Goal: Task Accomplishment & Management: Manage account settings

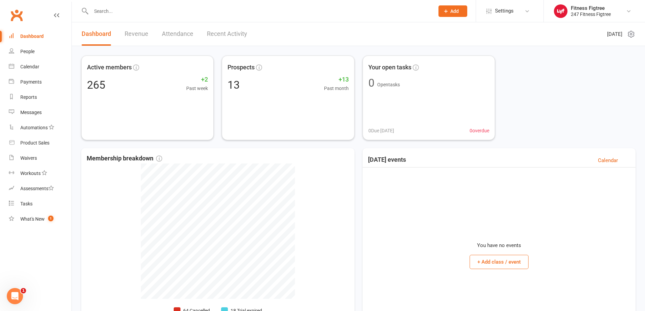
drag, startPoint x: 125, startPoint y: 10, endPoint x: 125, endPoint y: 4, distance: 5.8
click at [125, 5] on div at bounding box center [255, 11] width 348 height 22
type input "qu"
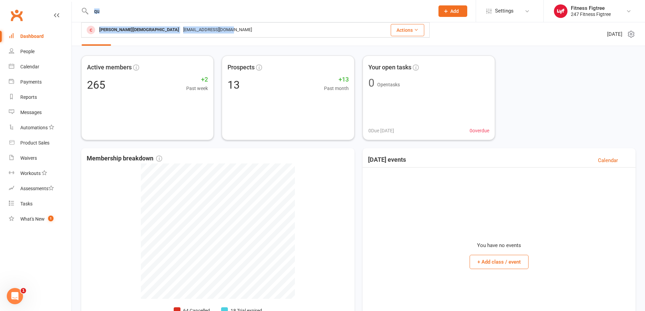
click at [219, 21] on div "qu [PERSON_NAME][DEMOGRAPHIC_DATA] [EMAIL_ADDRESS][DOMAIN_NAME] Actions" at bounding box center [255, 11] width 348 height 22
click at [212, 26] on div "[PERSON_NAME][DEMOGRAPHIC_DATA] [EMAIL_ADDRESS][DOMAIN_NAME]" at bounding box center [224, 30] width 284 height 14
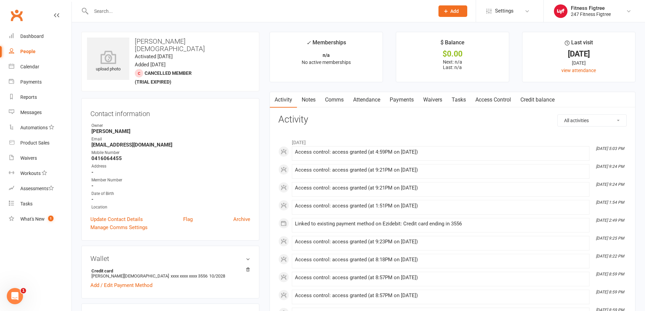
click at [494, 95] on link "Access Control" at bounding box center [492, 100] width 45 height 16
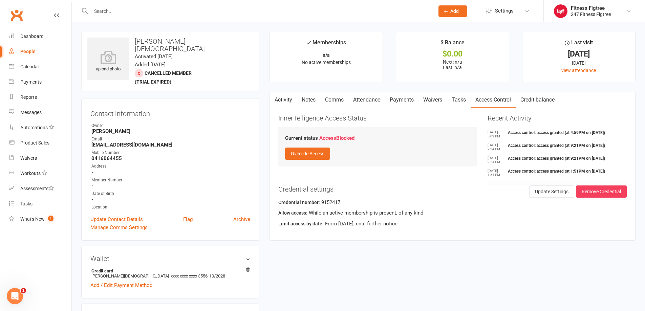
click at [276, 101] on button "button" at bounding box center [274, 99] width 8 height 15
click at [286, 99] on link "Activity" at bounding box center [283, 100] width 27 height 16
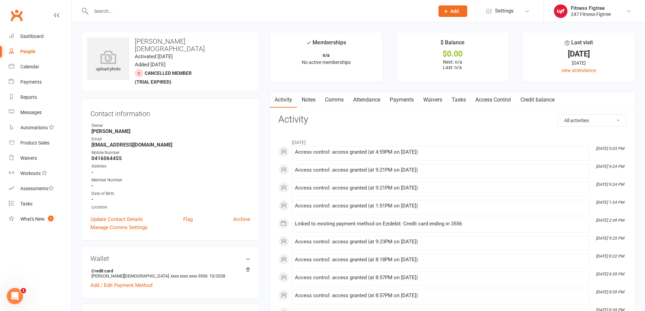
click at [338, 97] on link "Comms" at bounding box center [334, 100] width 28 height 16
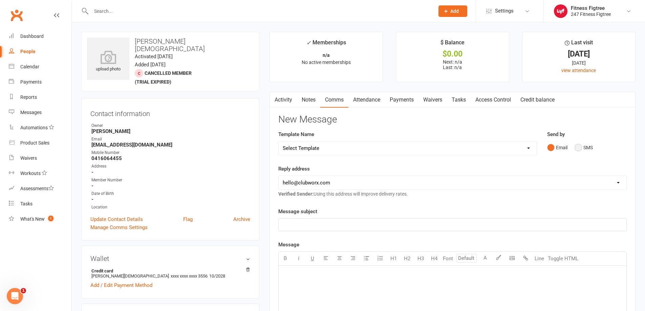
click at [589, 144] on button "SMS" at bounding box center [583, 147] width 18 height 13
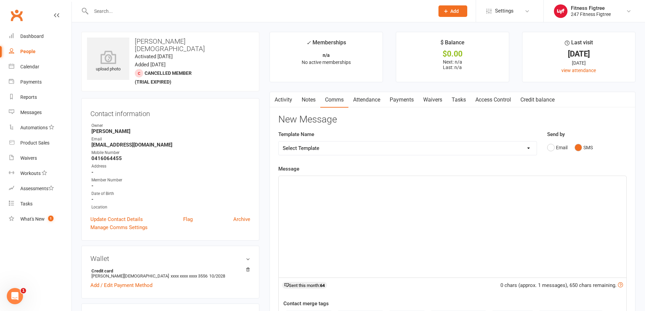
click at [480, 145] on select "Select Template [SMS] [Default template - review before using] Appointment remi…" at bounding box center [407, 148] width 258 height 14
select select "35"
click at [278, 141] on select "Select Template [SMS] [Default template - review before using] Appointment remi…" at bounding box center [407, 148] width 258 height 14
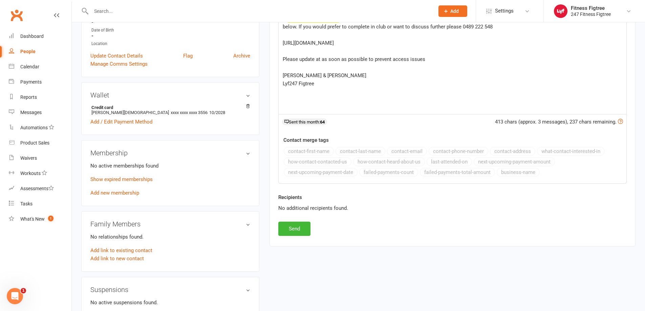
scroll to position [102, 0]
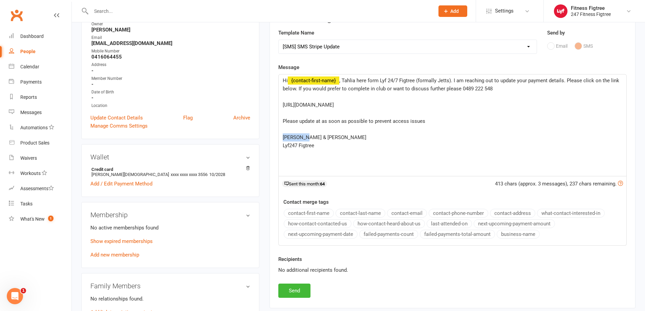
drag, startPoint x: 301, startPoint y: 137, endPoint x: 281, endPoint y: 137, distance: 20.3
click at [281, 137] on div "Hi ﻿ {contact-first-name} , Tahlia here form Lyf 24/7 Figtree (formally Jetts).…" at bounding box center [452, 125] width 348 height 102
click at [289, 295] on button "Send" at bounding box center [294, 291] width 32 height 14
select select
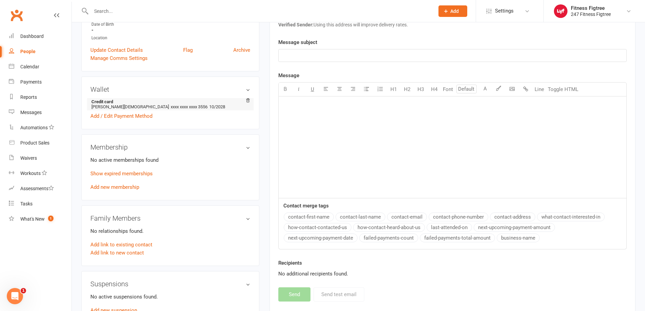
scroll to position [135, 0]
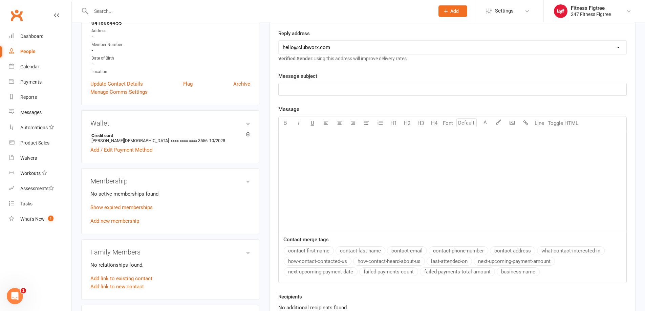
click at [117, 218] on link "Add new membership" at bounding box center [114, 221] width 49 height 6
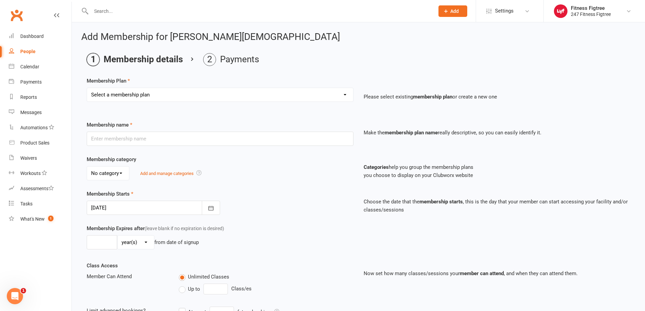
click at [348, 95] on select "Select a membership plan Create new Membership Plan Youth $33.90 Youth $29.90 F…" at bounding box center [220, 95] width 266 height 14
click at [372, 40] on h2 "Add Membership for [PERSON_NAME][DEMOGRAPHIC_DATA]" at bounding box center [358, 37] width 554 height 10
drag, startPoint x: 283, startPoint y: 94, endPoint x: 281, endPoint y: 101, distance: 6.6
click at [283, 94] on select "Select a membership plan Create new Membership Plan Youth $33.90 Youth $29.90 F…" at bounding box center [220, 95] width 266 height 14
select select "13"
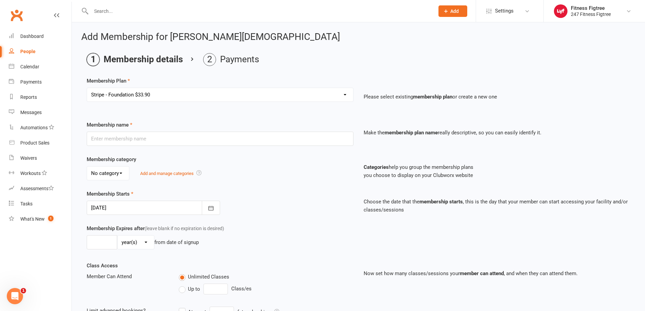
click at [87, 88] on select "Select a membership plan Create new Membership Plan Youth $33.90 Youth $29.90 F…" at bounding box center [220, 95] width 266 height 14
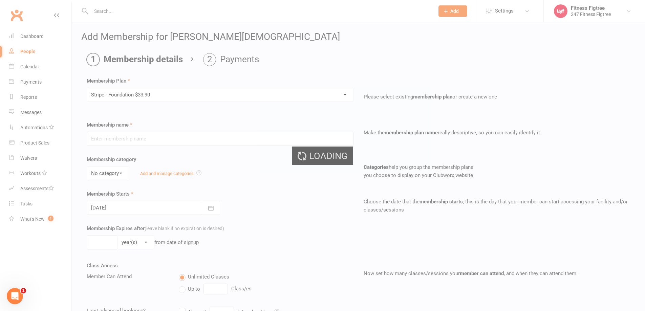
type input "Stripe - Foundation $33.90"
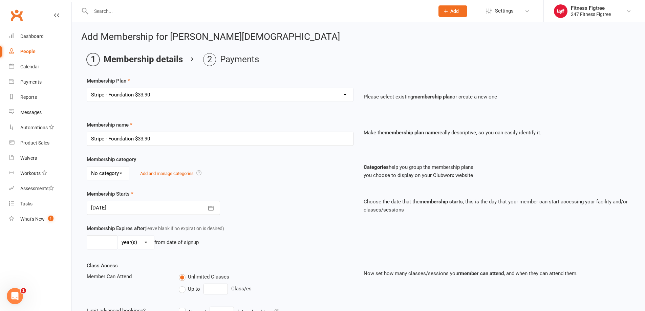
scroll to position [146, 0]
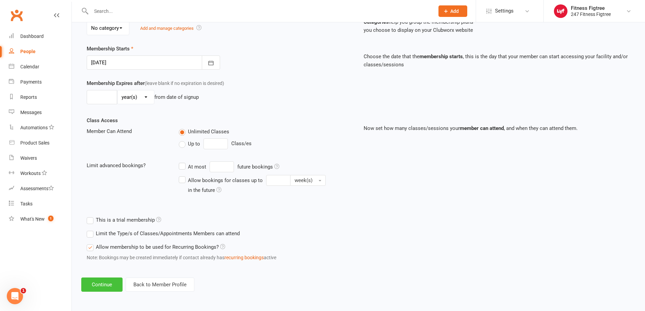
click at [113, 281] on button "Continue" at bounding box center [101, 284] width 41 height 14
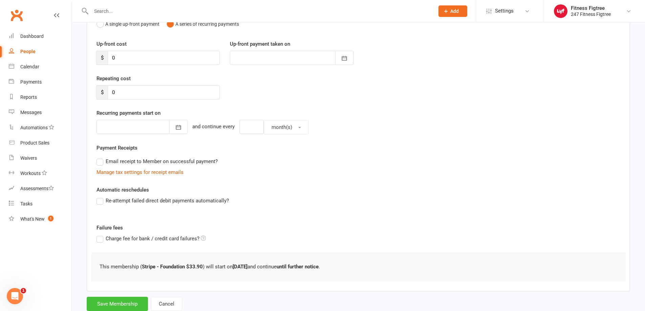
scroll to position [100, 0]
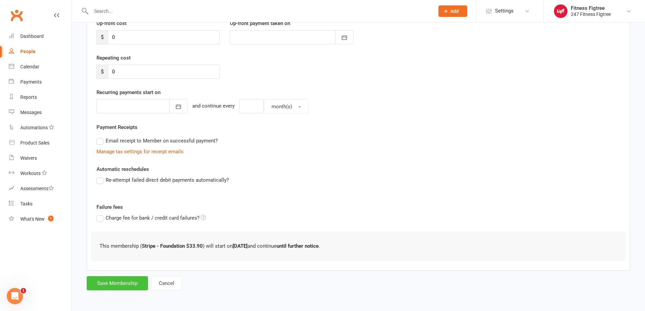
click at [112, 287] on button "Save Membership" at bounding box center [117, 283] width 61 height 14
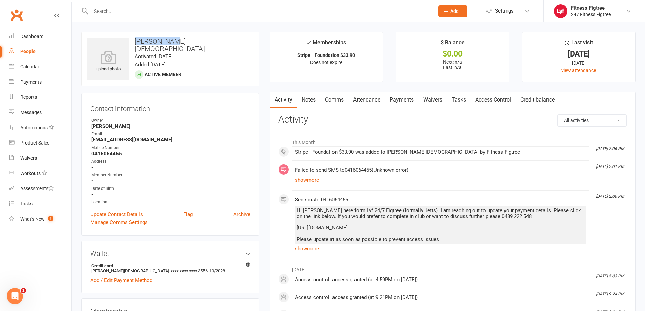
drag, startPoint x: 168, startPoint y: 41, endPoint x: 135, endPoint y: 37, distance: 33.4
click at [135, 38] on h3 "[PERSON_NAME][DEMOGRAPHIC_DATA]" at bounding box center [170, 45] width 166 height 15
copy h3 "[PERSON_NAME][DEMOGRAPHIC_DATA]"
click at [29, 33] on link "Dashboard" at bounding box center [40, 36] width 63 height 15
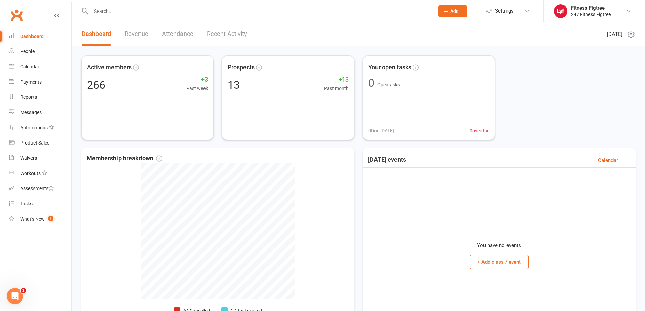
click at [132, 33] on link "Revenue" at bounding box center [137, 33] width 24 height 23
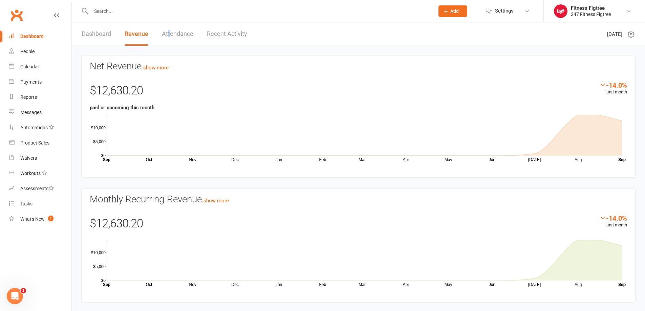
click at [169, 33] on link "Attendance" at bounding box center [177, 33] width 31 height 23
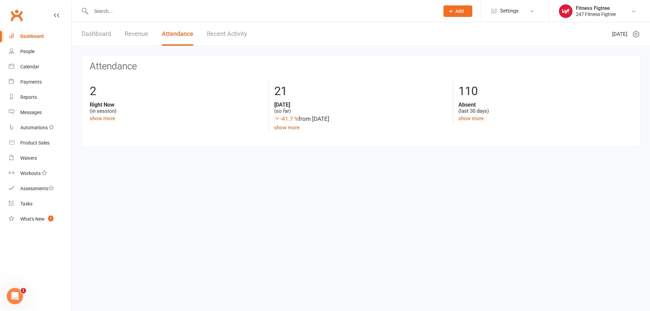
click at [221, 34] on link "Recent Activity" at bounding box center [227, 33] width 40 height 23
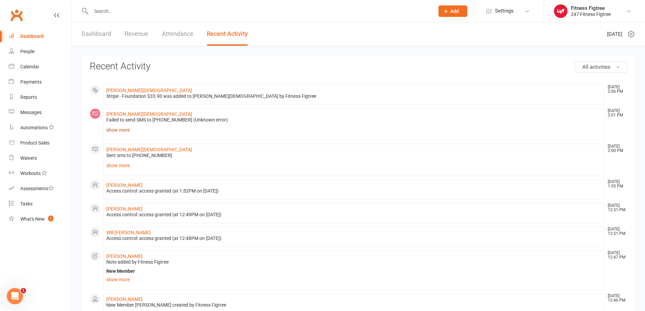
click at [109, 132] on link "show more" at bounding box center [353, 129] width 495 height 9
